Goal: Task Accomplishment & Management: Manage account settings

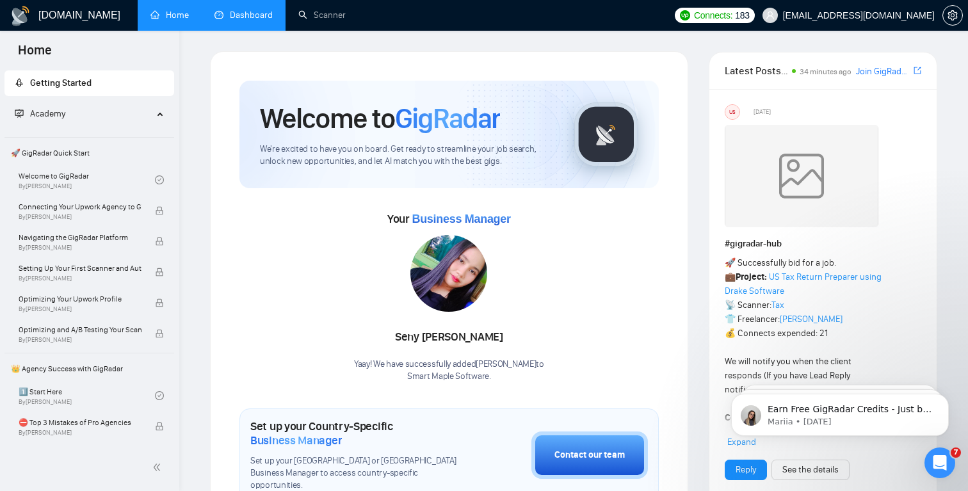
click at [254, 13] on link "Dashboard" at bounding box center [243, 15] width 58 height 11
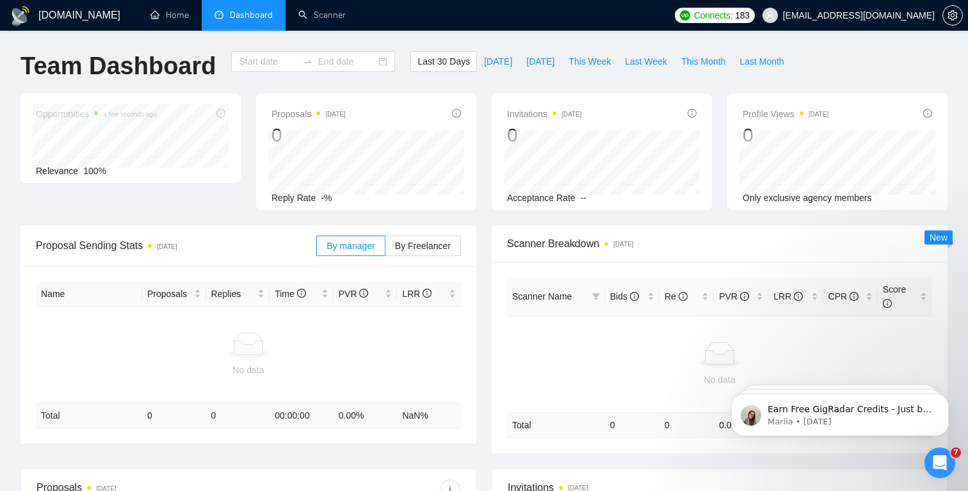
type input "[DATE]"
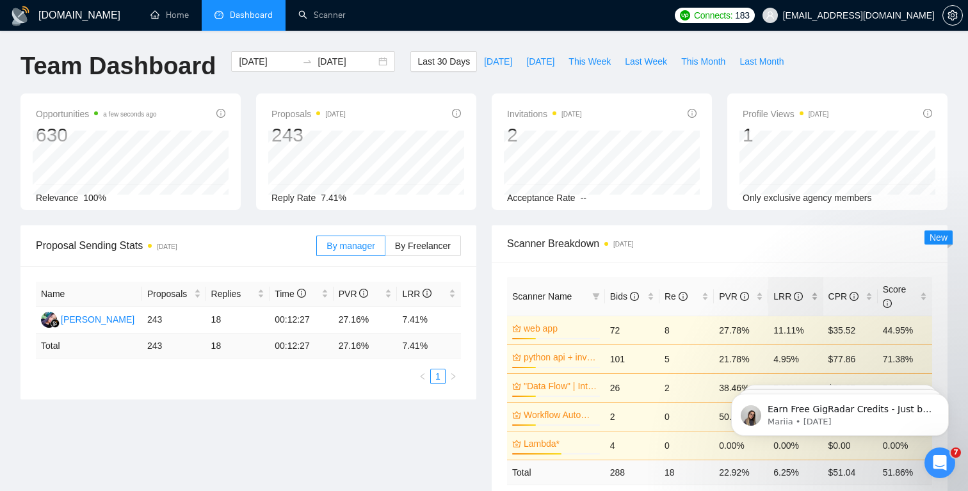
click at [782, 296] on span "LRR" at bounding box center [787, 296] width 29 height 10
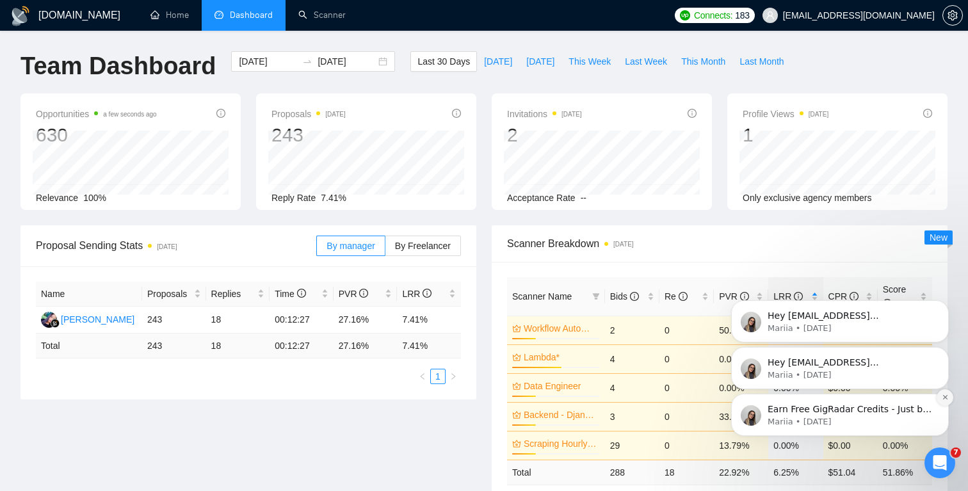
click at [942, 397] on icon "Dismiss notification" at bounding box center [945, 397] width 7 height 7
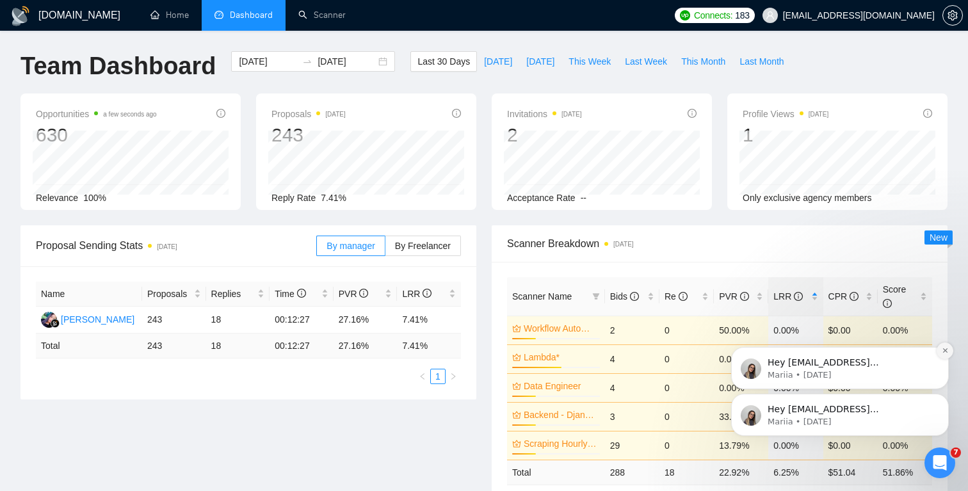
click at [945, 349] on icon "Dismiss notification" at bounding box center [944, 350] width 4 height 4
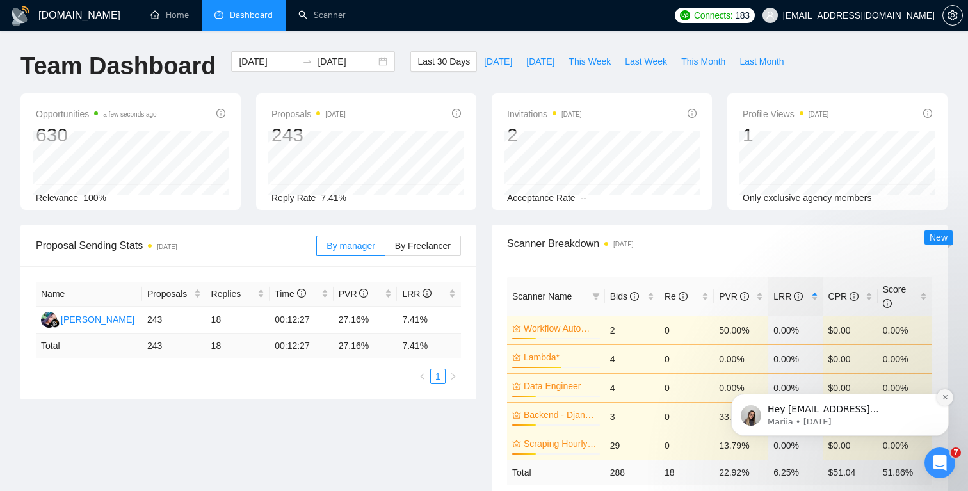
click at [938, 397] on button "Dismiss notification" at bounding box center [944, 397] width 17 height 17
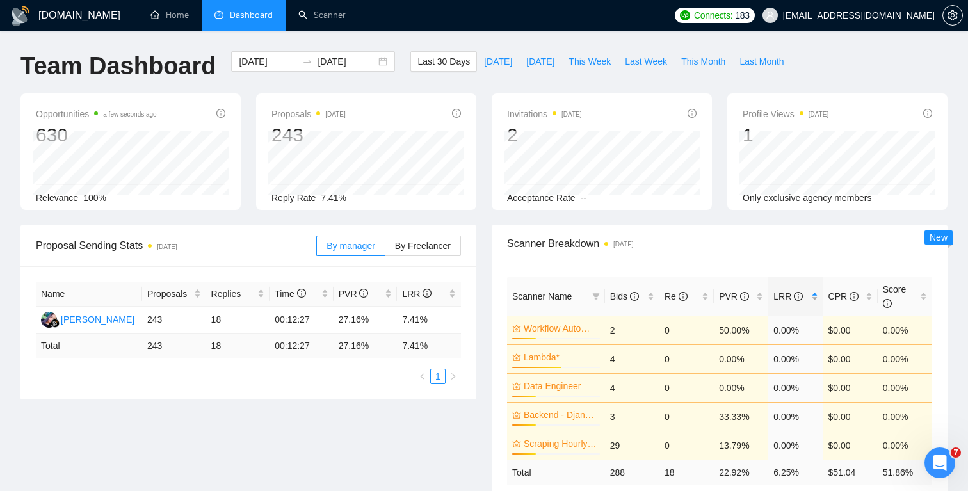
click at [789, 289] on span "LRR" at bounding box center [790, 296] width 35 height 14
